Goal: Task Accomplishment & Management: Manage account settings

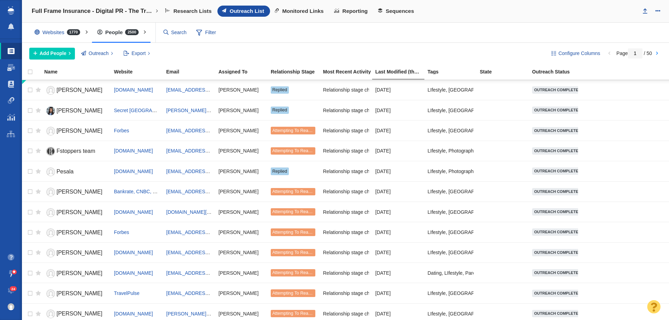
select select "DOMAIN"
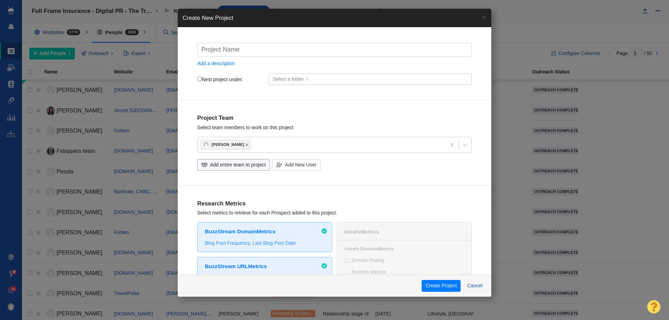
click at [225, 51] on input "text" at bounding box center [334, 50] width 275 height 14
type input "Boldnorth Roof"
checkbox input "true"
type input "Boldnorth Roo"
checkbox input "true"
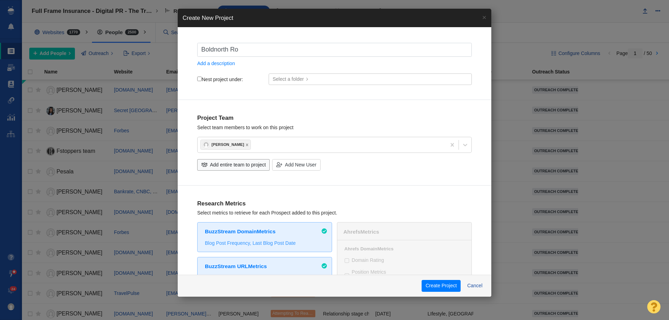
type input "Boldnorth R"
checkbox input "true"
type input "Boldnorth"
checkbox input "true"
type input "Boldnort"
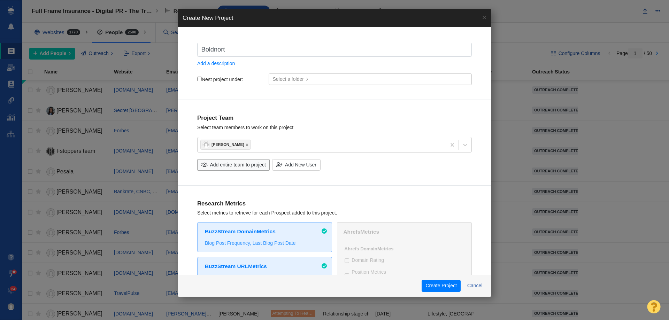
checkbox input "true"
type input "Boldnor"
checkbox input "true"
type input "Boldno"
checkbox input "true"
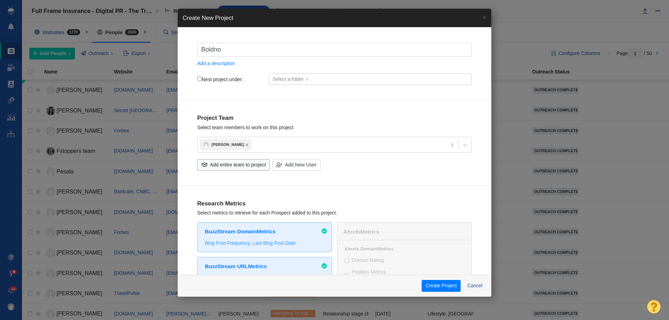
type input "Boldn"
checkbox input "true"
type input "Bold"
checkbox input "true"
type input "Bold"
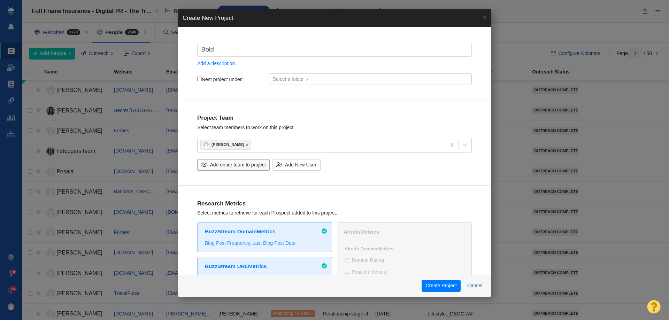
checkbox input "true"
type input "Bold N"
checkbox input "true"
type input "Bold No"
checkbox input "true"
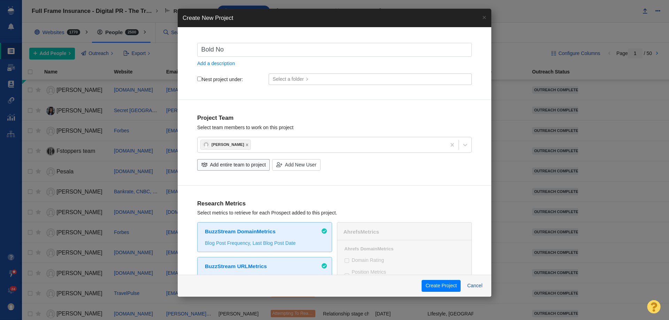
type input "Bold Nor"
checkbox input "true"
type input "Bold Nort"
checkbox input "true"
type input "Bold North"
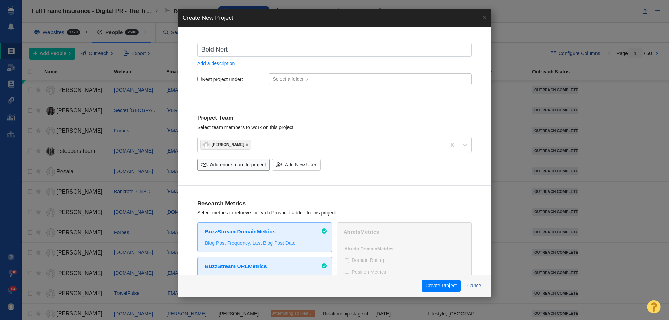
checkbox input "true"
type input "Bold North"
checkbox input "true"
type input "Bold North R"
checkbox input "true"
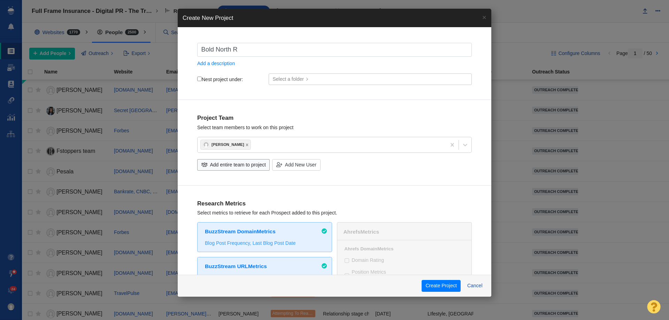
type input "Bold North Ro"
checkbox input "true"
type input "Bold North Roo"
checkbox input "true"
type input "Bold North Roof"
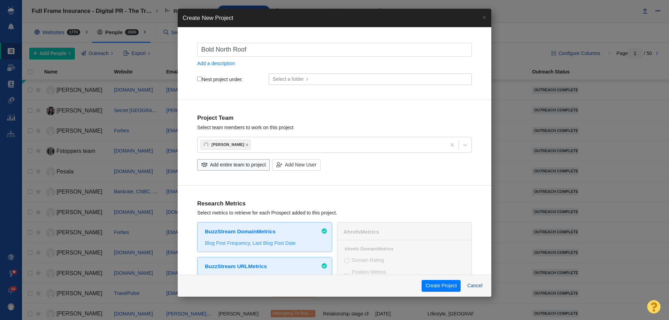
checkbox input "true"
type input "Bold North Roofi"
checkbox input "true"
type input "Bold North Roofin"
checkbox input "true"
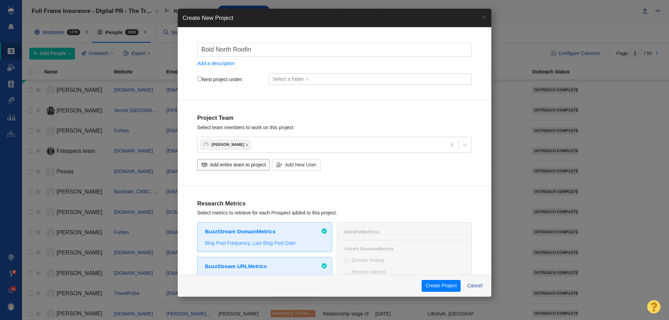
type input "Bold North Roofing"
checkbox input "true"
type input "Bold North Roofing"
checkbox input "true"
type input "Bold North Roofing -"
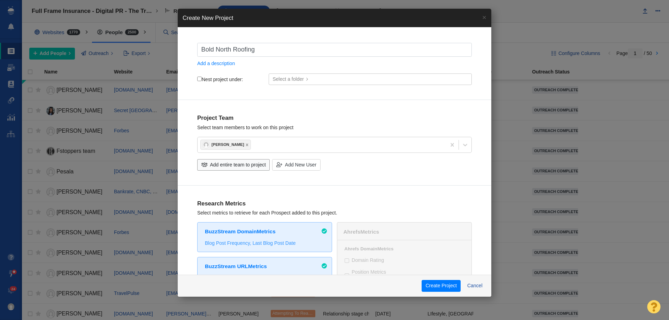
checkbox input "true"
type input "Bold North Roofing -"
checkbox input "true"
type input "Bold North Roofing - D"
checkbox input "true"
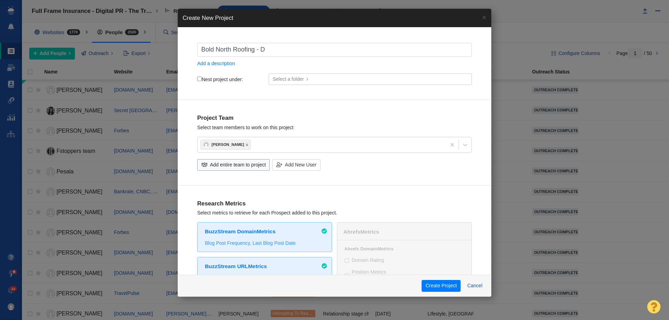
type input "Bold North Roofing - Di"
checkbox input "true"
type input "Bold North Roofing - Dig"
checkbox input "true"
type input "Bold North Roofing - Digi"
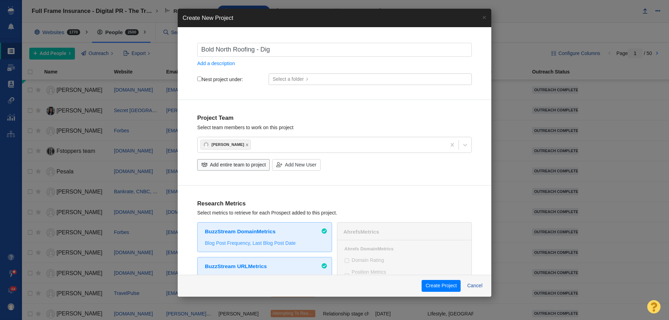
checkbox input "true"
type input "Bold North Roofing - Digit"
checkbox input "true"
type input "Bold North Roofing - Digital"
checkbox input "true"
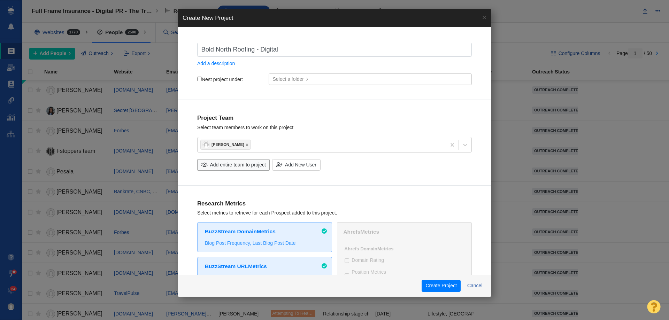
type input "Bold North Roofing - Digital"
checkbox input "true"
type input "Bold North Roofing - Digital P"
checkbox input "true"
type input "Bold North Roofing - Digital PR"
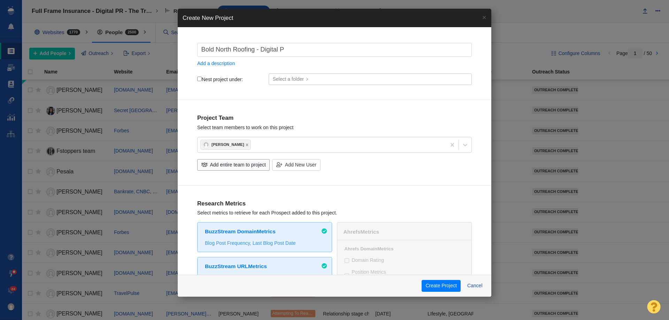
checkbox input "true"
type input "Bold North Roofing - Digital PR"
checkbox input "true"
type input "Bold North Roofing - Digital PR -"
checkbox input "true"
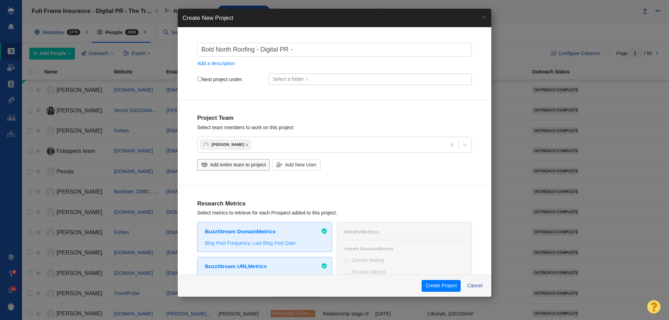
type input "Bold North Roofing - Digital PR -"
checkbox input "true"
type input "Bold North Roofing - Digital PR - [URL][DOMAIN_NAME]"
checkbox input "true"
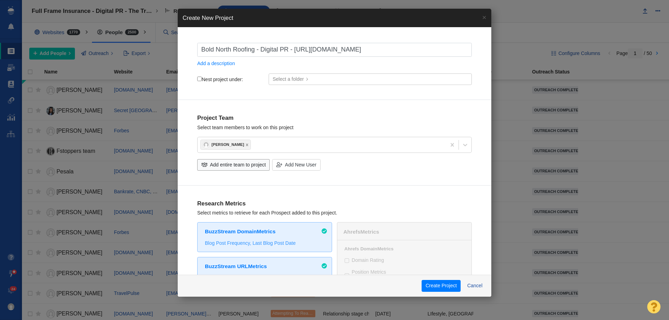
type input "Bold North Roofing - Digital PR -"
checkbox input "true"
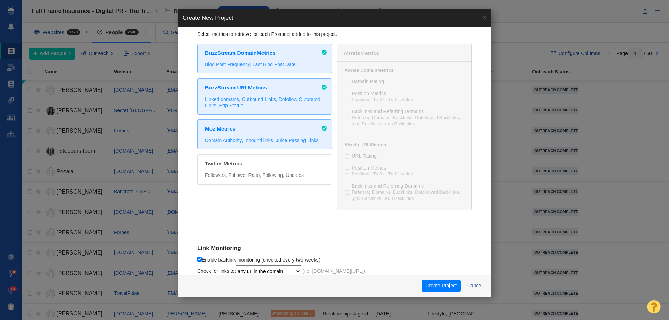
type input "Bold North Roofing - Digital PR -"
click at [251, 68] on div "BuzzStream Domain Metrics Blog Post Frequency Last Blog Post Date" at bounding box center [264, 59] width 135 height 30
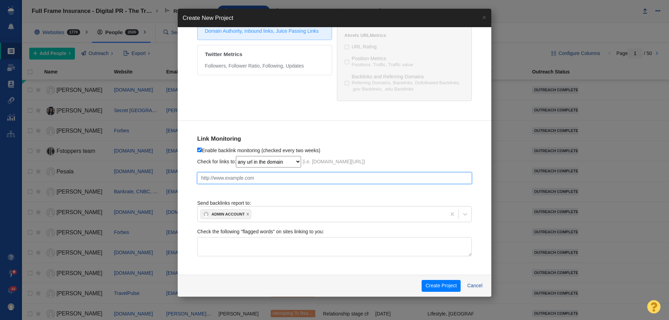
click at [247, 178] on input "text" at bounding box center [334, 178] width 275 height 12
paste input "[URL][DOMAIN_NAME]"
checkbox input "true"
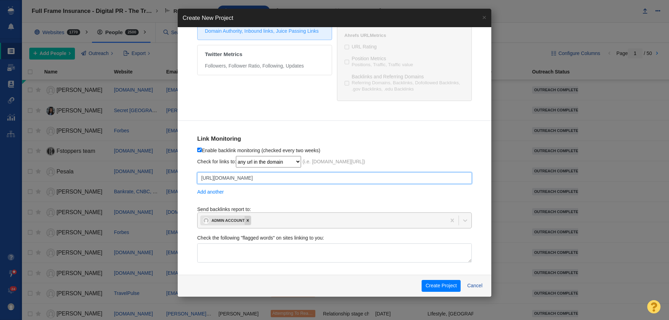
click at [248, 220] on icon at bounding box center [247, 220] width 2 height 2
type input "[URL][DOMAIN_NAME]"
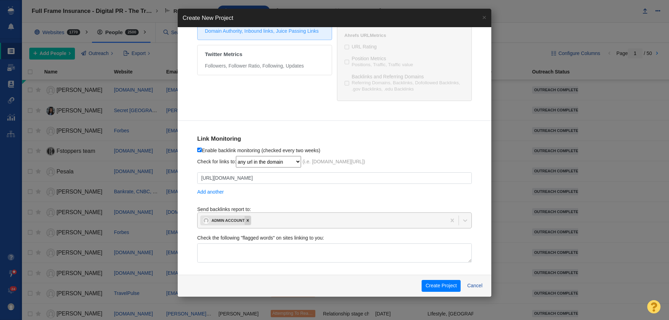
checkbox input "true"
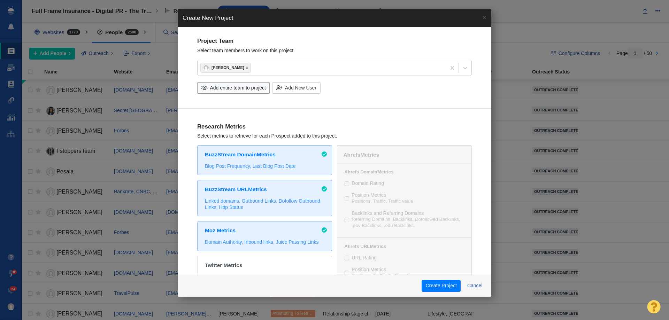
scroll to position [0, 0]
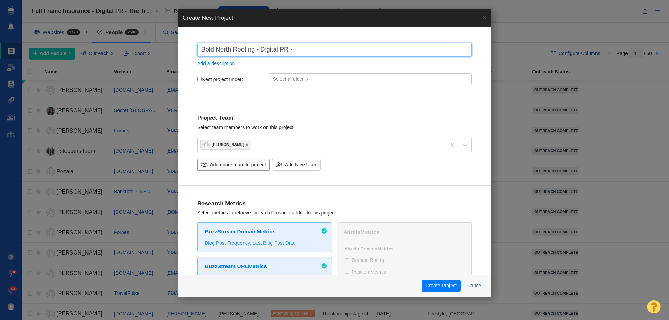
click at [328, 52] on input "Bold North Roofing - Digital PR -" at bounding box center [334, 50] width 275 height 14
paste input "Home Maintenance [MEDICAL_DATA]: A Growing Crisis Among Homeowners"
type input "Bold North Roofing - Digital PR - Home Maintenance [MEDICAL_DATA]: A Growing Cr…"
checkbox input "true"
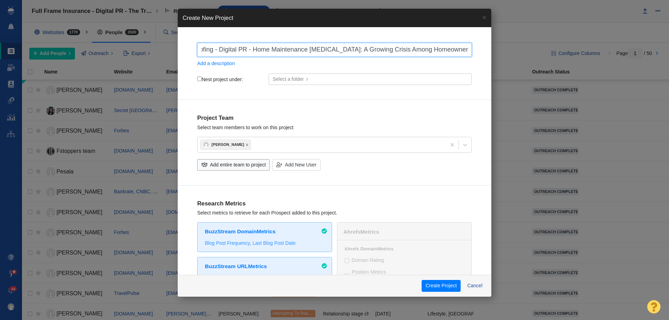
type input "Bold North Roofing - Digital PR - Home Maintenance [MEDICAL_DATA]: A Growing Cr…"
click at [200, 77] on input "Nest project under:" at bounding box center [199, 79] width 5 height 5
checkbox input "true"
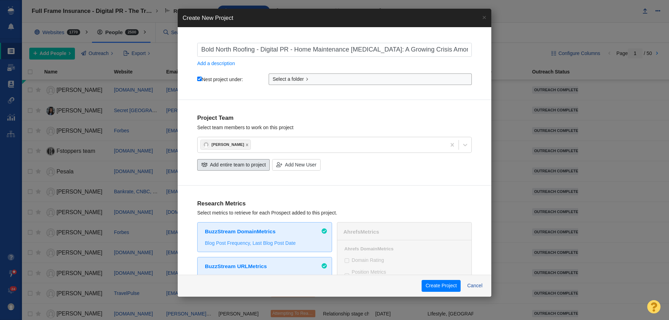
click at [235, 161] on span "Add entire team to project" at bounding box center [238, 164] width 56 height 7
checkbox input "true"
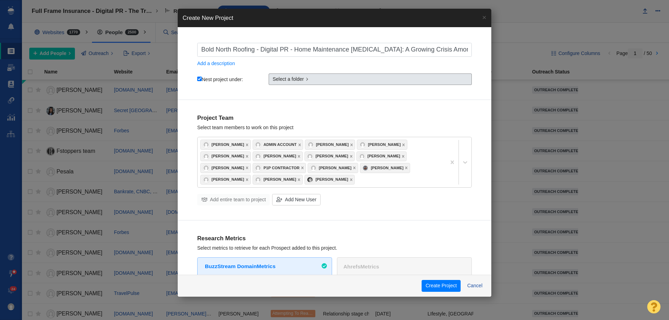
click at [297, 79] on span "Select a folder" at bounding box center [287, 79] width 31 height 7
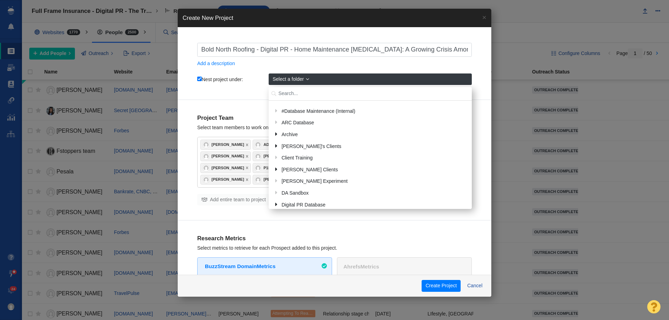
click at [295, 90] on input "text" at bounding box center [370, 94] width 203 height 14
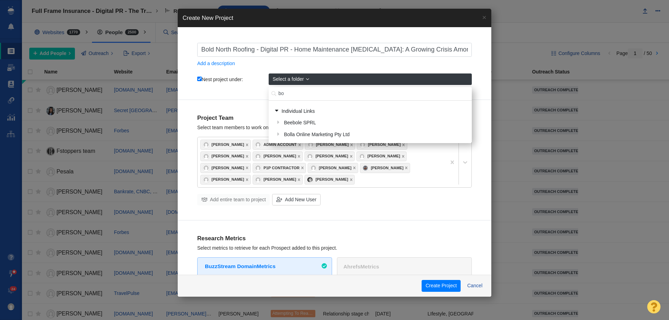
type input "b"
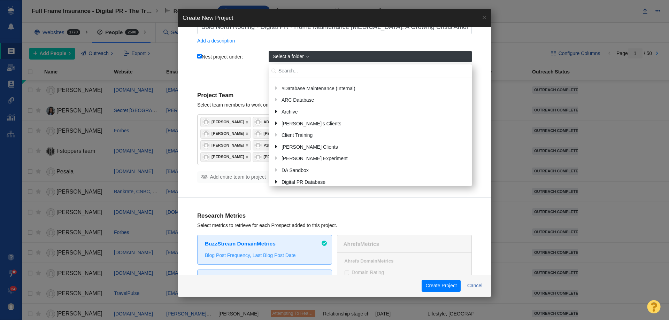
scroll to position [35, 0]
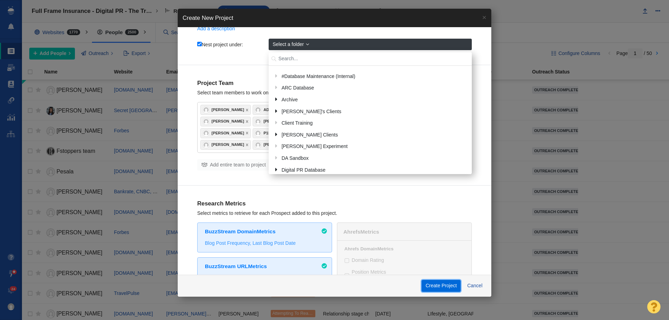
click at [437, 286] on button "Create Project" at bounding box center [441, 286] width 39 height 12
checkbox input "true"
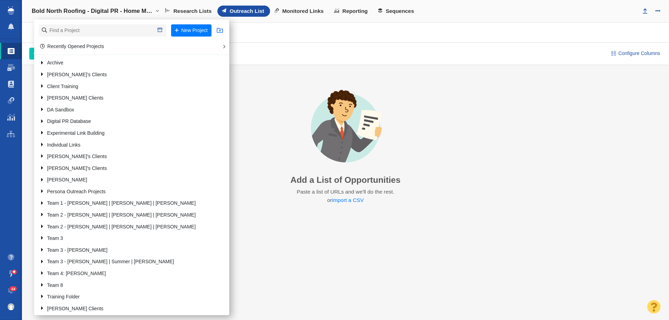
click at [219, 28] on span at bounding box center [220, 30] width 6 height 6
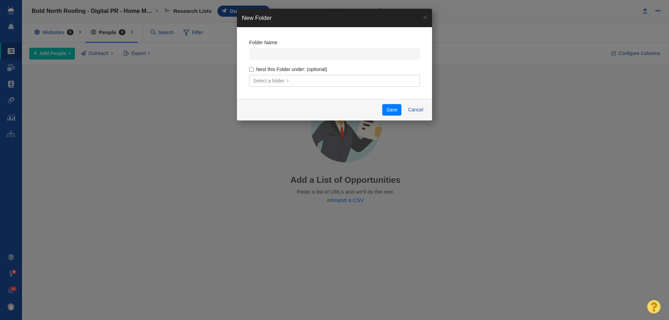
click at [253, 68] on input "Nest this Folder under: (optional)" at bounding box center [251, 69] width 5 height 5
checkbox input "true"
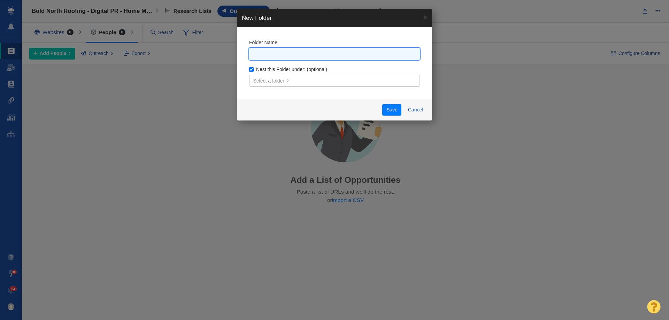
click at [264, 53] on body "Projects Dashboard Websites People Link Monitoring Reports Projects Home Help C…" at bounding box center [334, 160] width 669 height 320
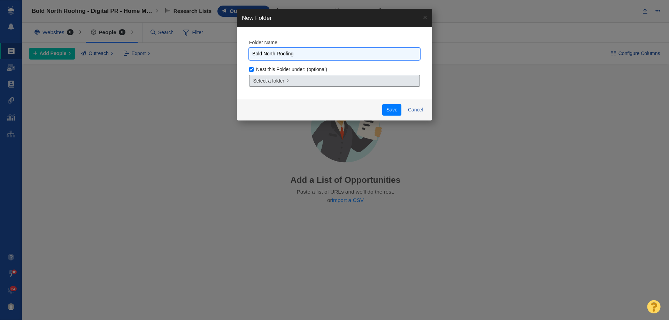
type input "Bold North Roofing"
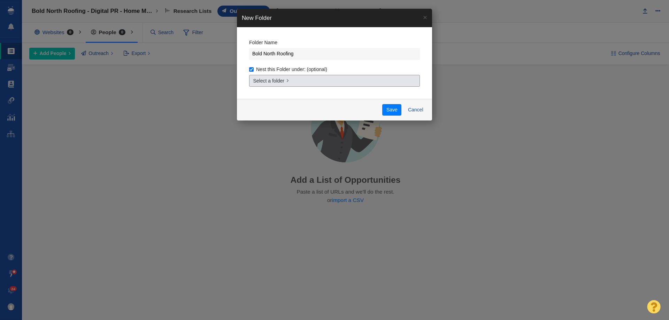
click at [308, 84] on link "Select a folder" at bounding box center [334, 81] width 171 height 12
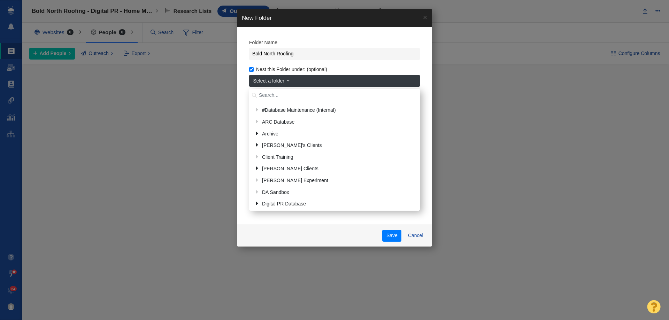
click at [290, 97] on input "text" at bounding box center [334, 96] width 171 height 14
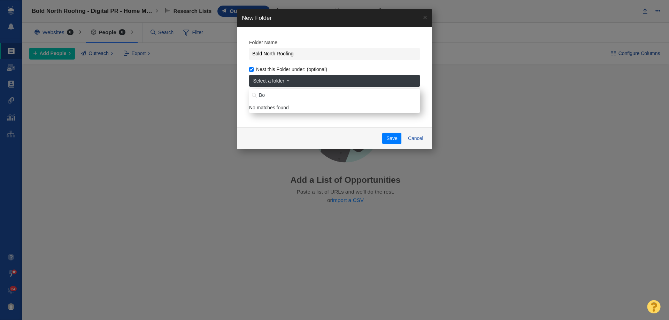
type input "B"
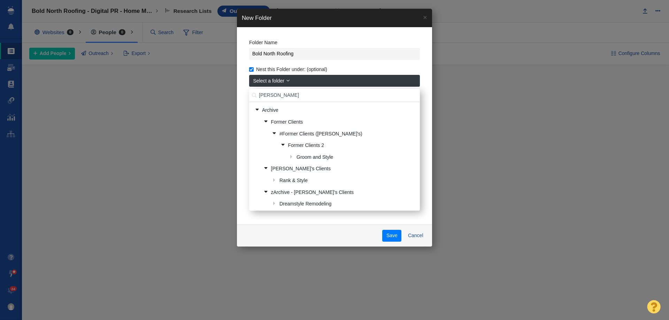
type input "[PERSON_NAME]"
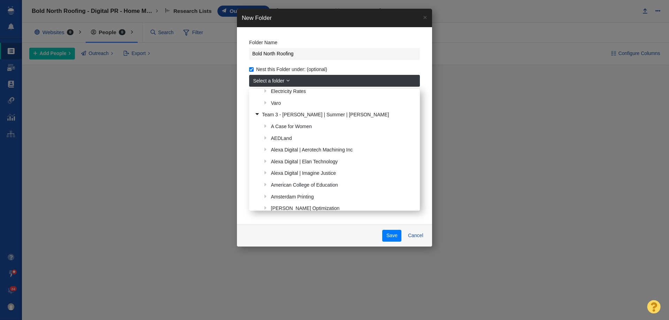
scroll to position [209, 0]
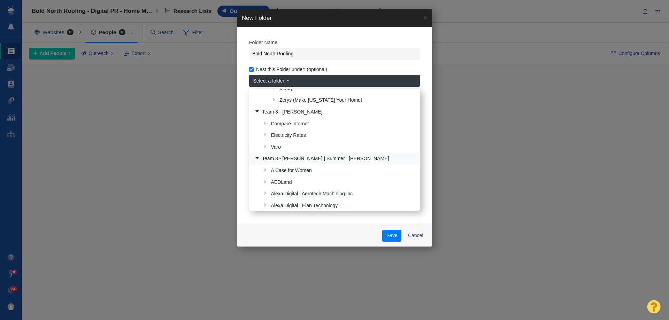
click at [304, 157] on link "Team 3 - [PERSON_NAME] | Summer | [PERSON_NAME]" at bounding box center [334, 159] width 163 height 11
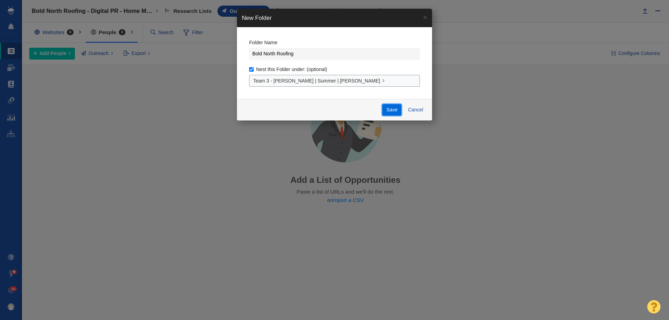
click at [386, 112] on button "Save" at bounding box center [391, 110] width 19 height 12
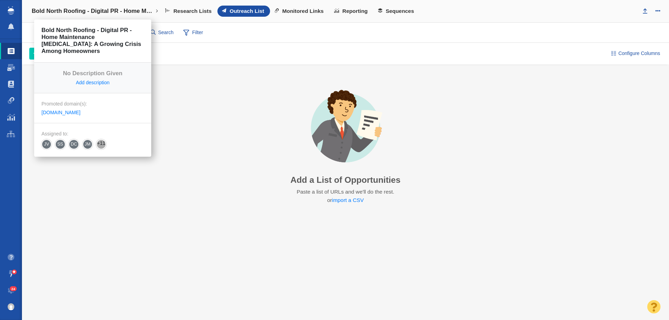
click at [156, 11] on link "Bold North Roofing - Digital PR - Home Maintenance [MEDICAL_DATA]: A Growing Cr…" at bounding box center [95, 11] width 136 height 17
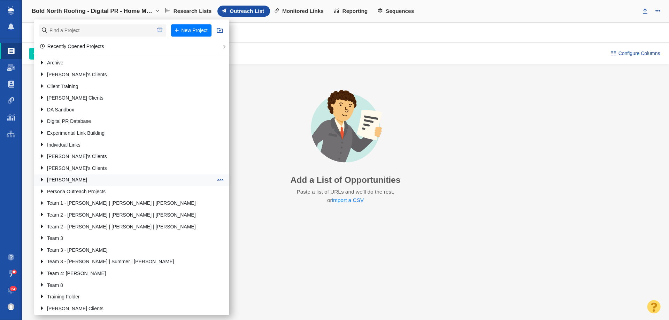
scroll to position [67, 0]
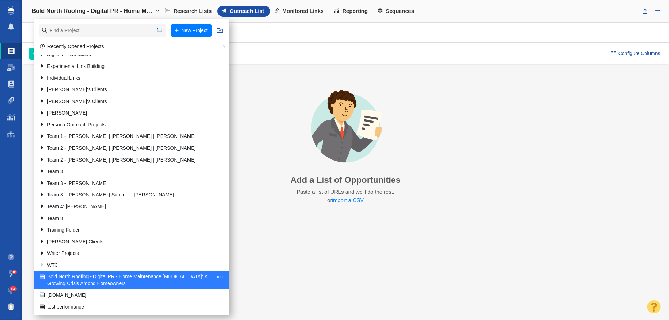
click at [217, 277] on span at bounding box center [220, 277] width 6 height 6
click at [217, 276] on span at bounding box center [220, 277] width 6 height 6
click at [229, 215] on li "Edit Project" at bounding box center [246, 216] width 63 height 11
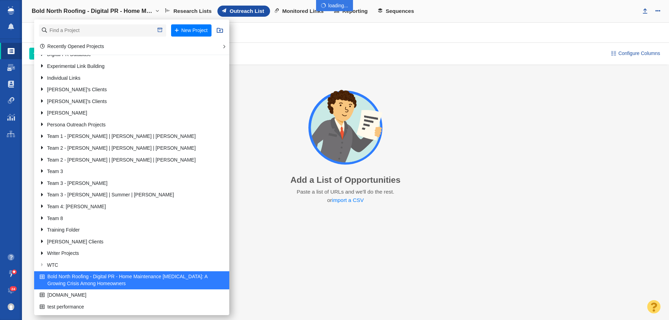
select select "DOMAIN"
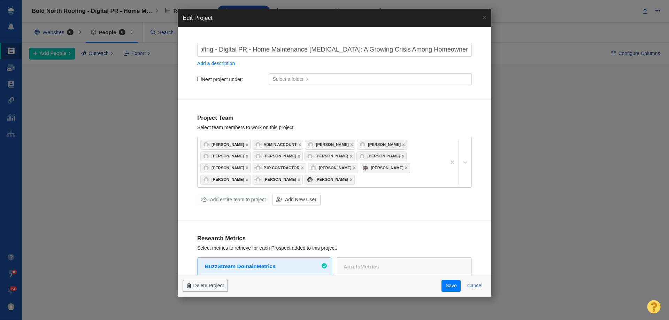
scroll to position [0, 0]
click at [200, 77] on input "Nest project under:" at bounding box center [199, 79] width 5 height 5
checkbox input "true"
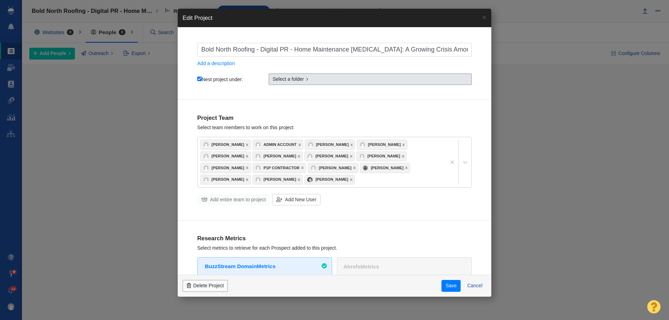
click at [280, 84] on link "Select a folder" at bounding box center [370, 80] width 203 height 12
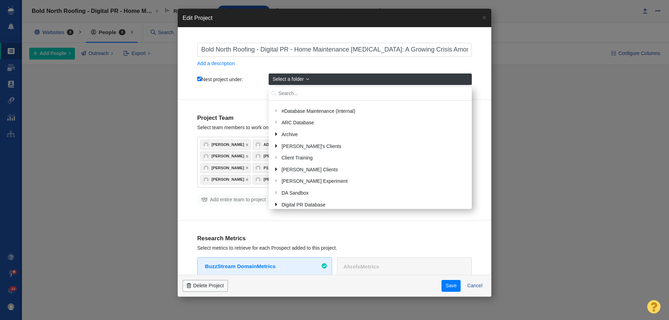
click at [283, 91] on input "text" at bounding box center [370, 94] width 203 height 14
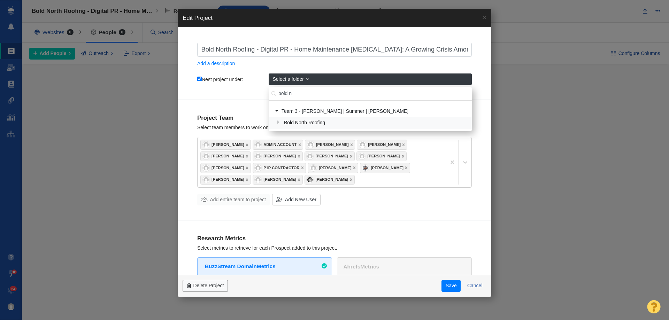
type input "bold n"
click at [300, 124] on div "Bold North Roofing" at bounding box center [374, 123] width 186 height 11
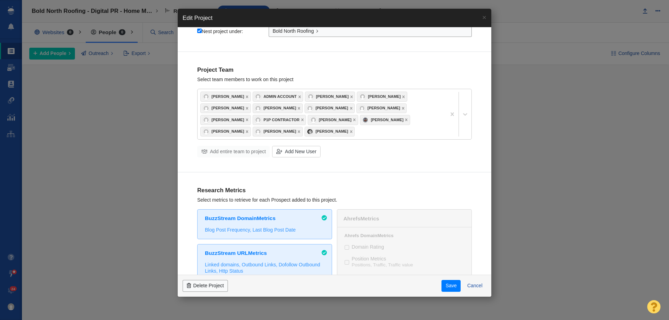
scroll to position [209, 0]
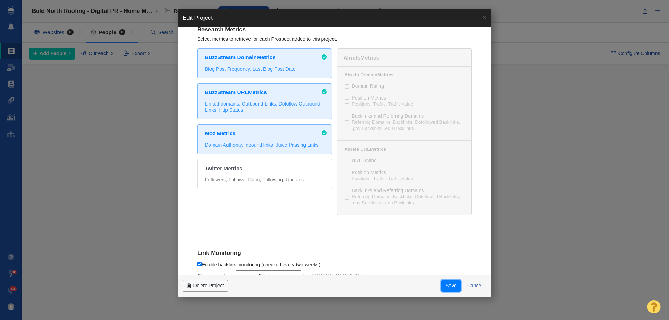
click at [444, 288] on button "Save" at bounding box center [450, 286] width 19 height 12
checkbox input "true"
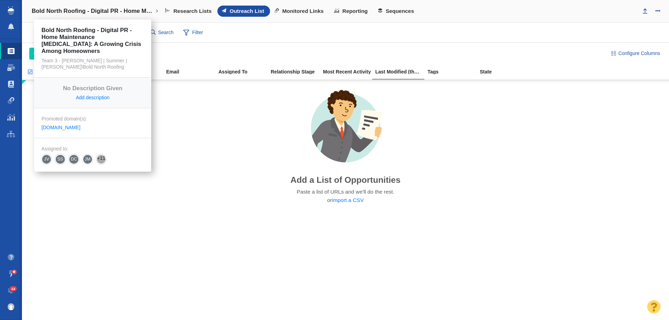
click at [138, 9] on h4 "Bold North Roofing - Digital PR - Home Maintenance [MEDICAL_DATA]: A Growing Cr…" at bounding box center [93, 11] width 122 height 7
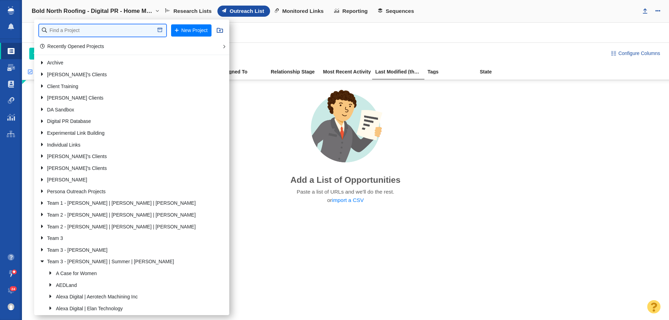
click at [128, 26] on input "text" at bounding box center [102, 30] width 127 height 12
type input "patrio"
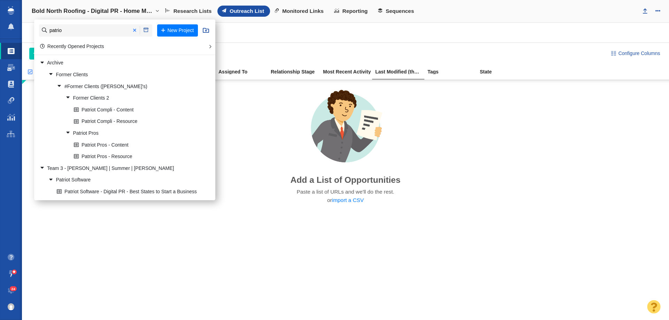
click at [132, 28] on span at bounding box center [134, 30] width 11 height 9
